Goal: Find specific fact: Find specific fact

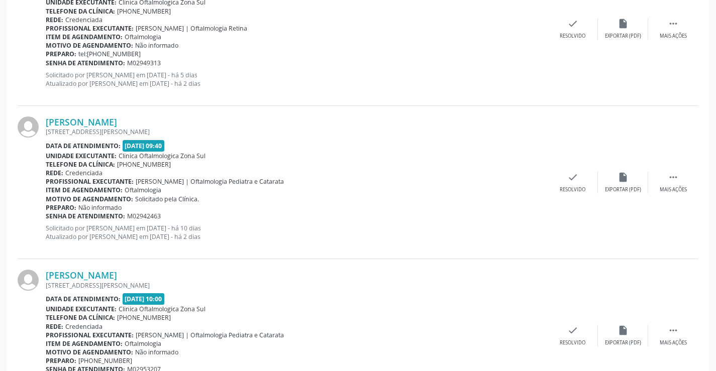
scroll to position [553, 0]
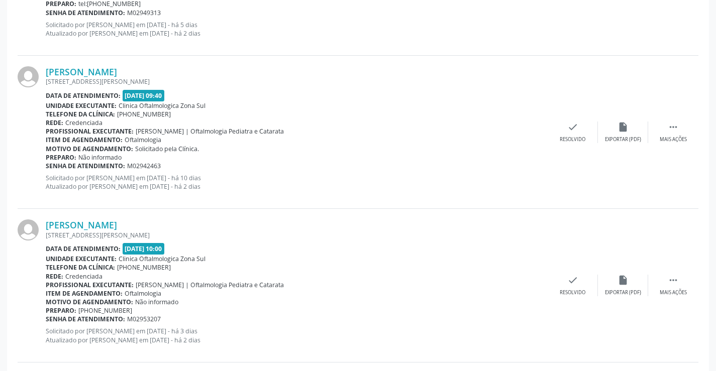
click at [39, 318] on div at bounding box center [32, 286] width 28 height 132
drag, startPoint x: 47, startPoint y: 313, endPoint x: 73, endPoint y: 320, distance: 27.7
click at [73, 320] on div "[PERSON_NAME] [STREET_ADDRESS][PERSON_NAME] Data de atendimento: [DATE] 10:00 U…" at bounding box center [297, 286] width 502 height 132
click at [45, 320] on div at bounding box center [32, 286] width 28 height 132
drag, startPoint x: 47, startPoint y: 320, endPoint x: 161, endPoint y: 319, distance: 113.5
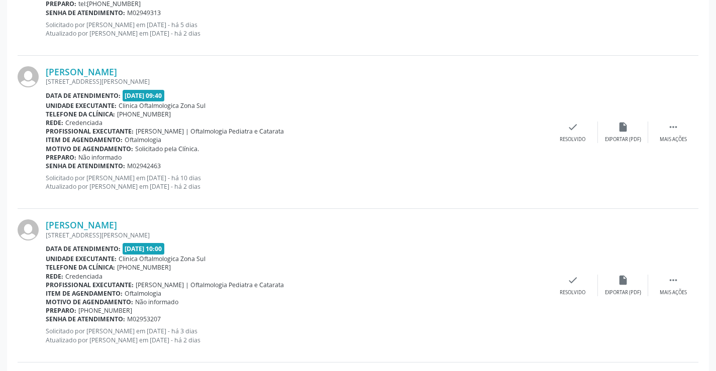
click at [161, 319] on div "Senha de atendimento: M02953207" at bounding box center [297, 319] width 502 height 9
click at [212, 312] on div "Preparo: [PHONE_NUMBER]" at bounding box center [297, 310] width 502 height 9
click at [50, 320] on b "Senha de atendimento:" at bounding box center [85, 319] width 79 height 9
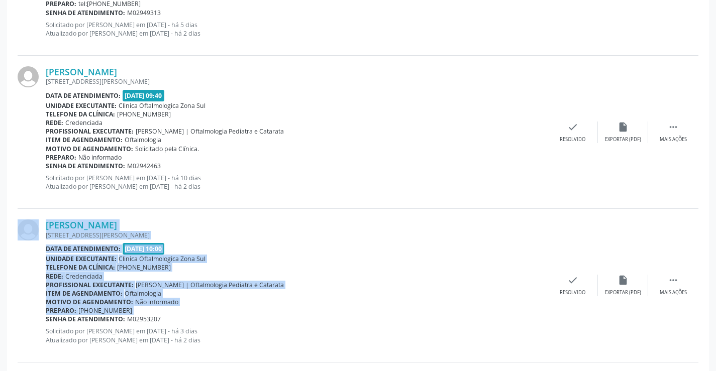
drag, startPoint x: 46, startPoint y: 319, endPoint x: 52, endPoint y: 320, distance: 6.1
click at [50, 322] on b "Senha de atendimento:" at bounding box center [85, 319] width 79 height 9
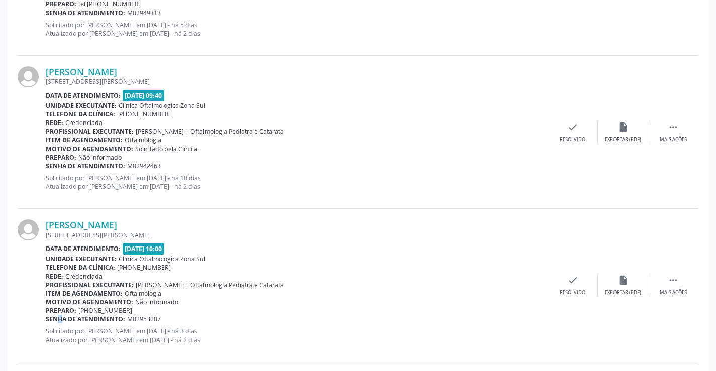
drag, startPoint x: 46, startPoint y: 314, endPoint x: 234, endPoint y: 311, distance: 187.4
click at [229, 311] on div "Preparo: [PHONE_NUMBER]" at bounding box center [297, 310] width 502 height 9
drag, startPoint x: 271, startPoint y: 304, endPoint x: 456, endPoint y: 36, distance: 325.4
click at [458, 36] on p "Solicitado por [PERSON_NAME] em [DATE] - há 5 dias Atualizado por [PERSON_NAME]…" at bounding box center [297, 29] width 502 height 17
drag, startPoint x: 166, startPoint y: 320, endPoint x: 56, endPoint y: 322, distance: 109.5
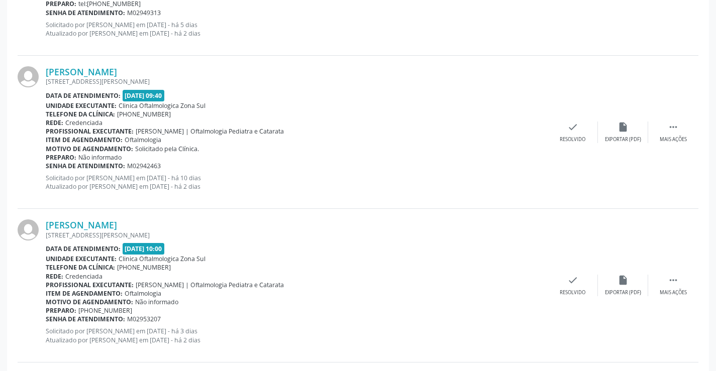
click at [55, 322] on div "Senha de atendimento: M02953207" at bounding box center [297, 319] width 502 height 9
copy div "nha de atendimento: M02953207"
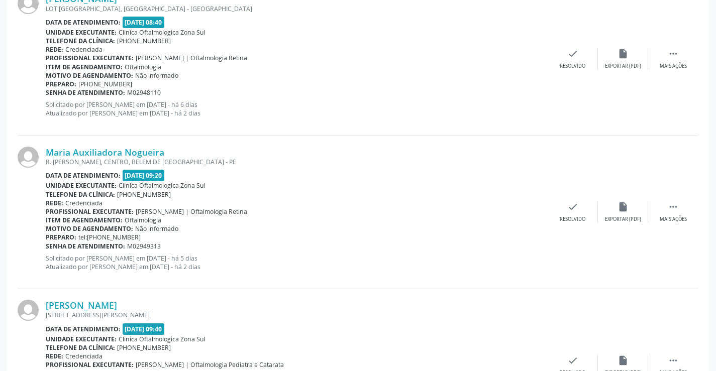
scroll to position [402, 0]
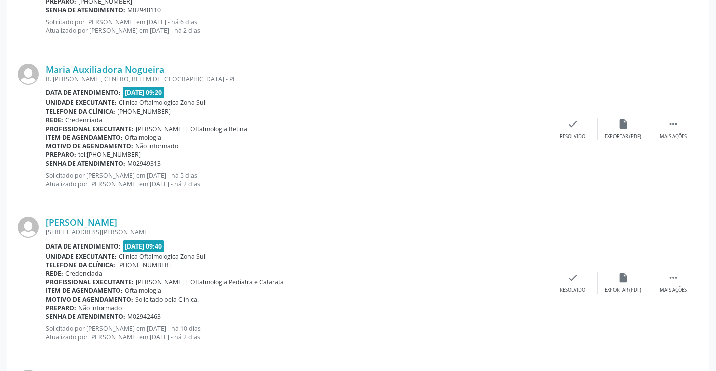
drag, startPoint x: 168, startPoint y: 318, endPoint x: 47, endPoint y: 317, distance: 121.6
click at [47, 317] on div "Senha de atendimento: M02942463" at bounding box center [297, 316] width 502 height 9
copy div "Senha de atendimento: M02942463"
